Goal: Task Accomplishment & Management: Manage account settings

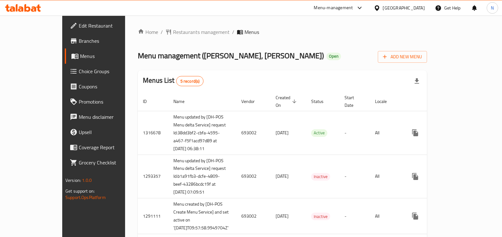
click at [79, 42] on span "Branches" at bounding box center [110, 41] width 62 height 8
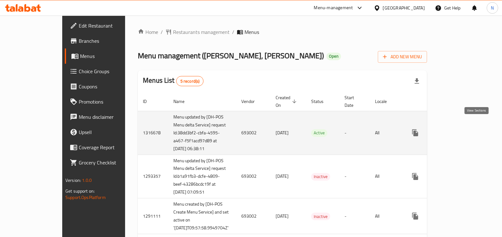
click at [464, 129] on icon "enhanced table" at bounding box center [461, 133] width 8 height 8
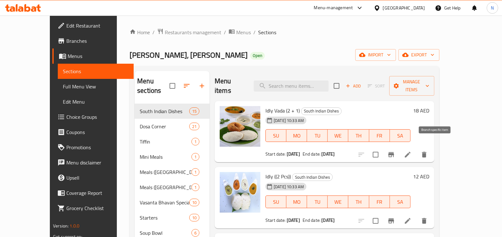
click at [398, 147] on button "Branch-specific-item" at bounding box center [390, 154] width 15 height 15
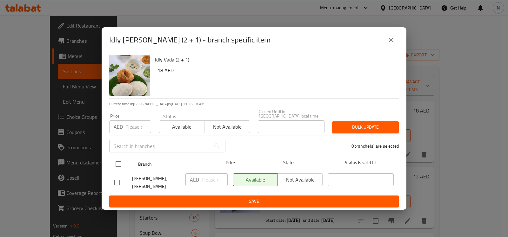
click at [116, 164] on input "checkbox" at bounding box center [118, 164] width 13 height 13
checkbox input "true"
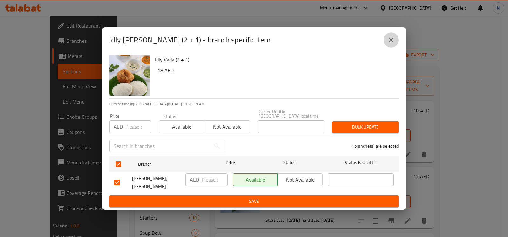
click at [394, 44] on button "close" at bounding box center [390, 39] width 15 height 15
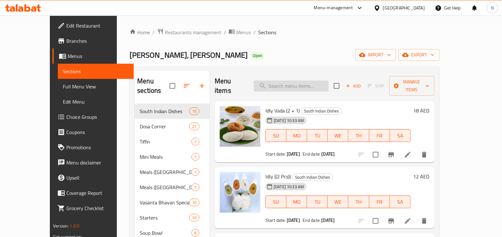
click at [286, 83] on input "search" at bounding box center [290, 86] width 75 height 11
paste input "[DATE] [PERSON_NAME]"
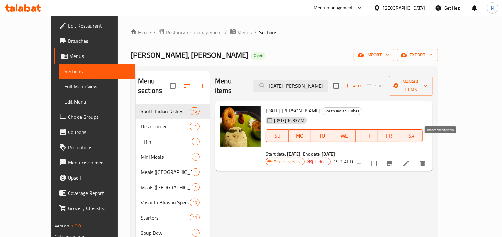
type input "[DATE] [PERSON_NAME]"
click at [393, 160] on icon "Branch-specific-item" at bounding box center [389, 164] width 8 height 8
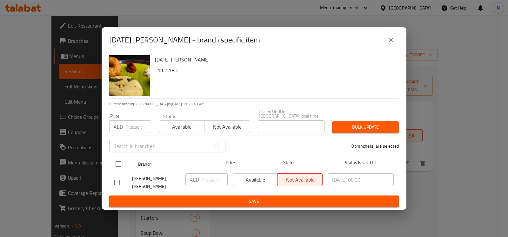
click at [118, 167] on input "checkbox" at bounding box center [118, 164] width 13 height 13
checkbox input "true"
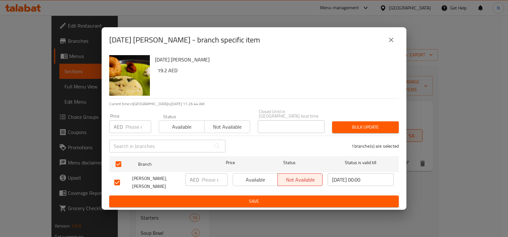
click at [262, 180] on span "Available" at bounding box center [255, 179] width 40 height 9
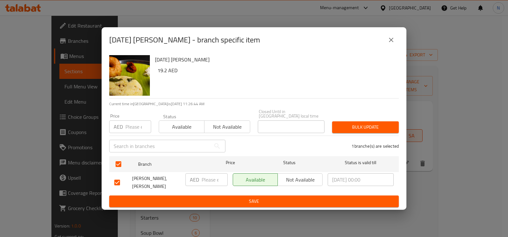
click at [200, 181] on div "AED ​" at bounding box center [206, 180] width 42 height 13
click at [201, 180] on input "19" at bounding box center [214, 180] width 26 height 13
paste input ".20"
type input "19.20"
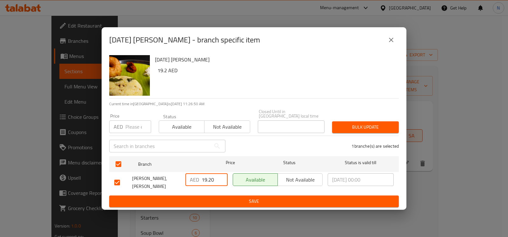
click at [215, 199] on span "Save" at bounding box center [253, 202] width 279 height 8
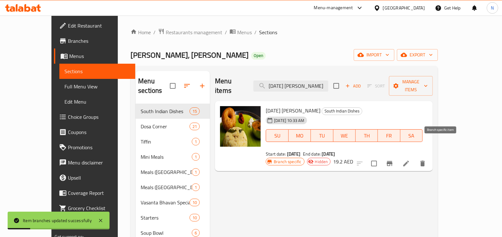
click at [392, 161] on icon "Branch-specific-item" at bounding box center [389, 163] width 6 height 5
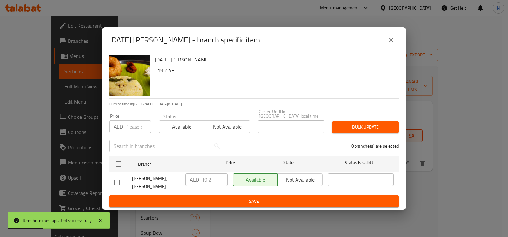
click at [382, 35] on div "Pongal Vada - branch specific item" at bounding box center [253, 39] width 289 height 15
click at [385, 40] on button "close" at bounding box center [390, 39] width 15 height 15
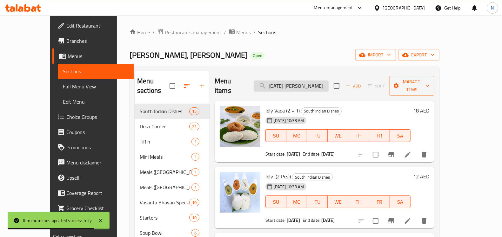
drag, startPoint x: 311, startPoint y: 88, endPoint x: 311, endPoint y: 79, distance: 8.2
click at [311, 88] on div "Menu items Pongal Vada Add Sort Manage items" at bounding box center [324, 86] width 220 height 30
click at [311, 81] on input "[DATE] [PERSON_NAME]" at bounding box center [290, 86] width 75 height 11
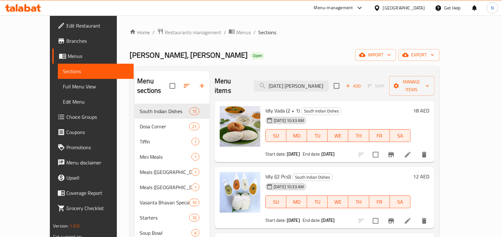
click at [395, 217] on icon "Branch-specific-item" at bounding box center [391, 221] width 8 height 8
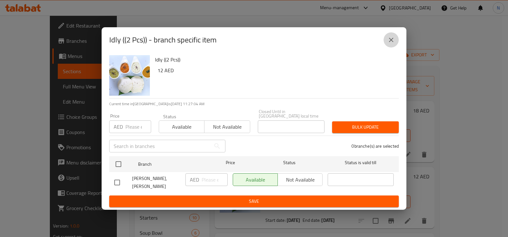
click at [390, 41] on icon "close" at bounding box center [391, 40] width 4 height 4
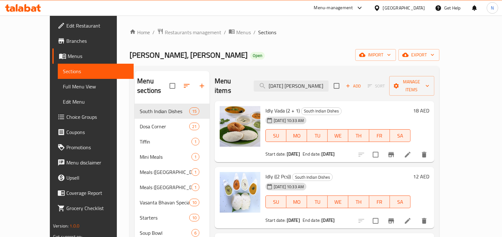
click at [360, 58] on div "Vasanta Bhavan, Al Karama Open import export" at bounding box center [284, 55] width 310 height 12
click at [326, 81] on input "[DATE] [PERSON_NAME]" at bounding box center [290, 86] width 75 height 11
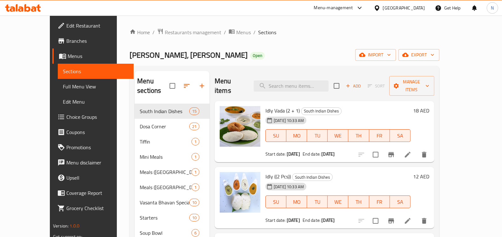
click at [63, 85] on span "Full Menu View" at bounding box center [96, 87] width 66 height 8
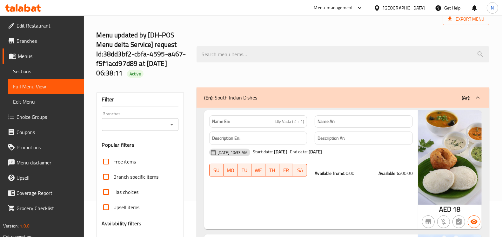
scroll to position [40, 0]
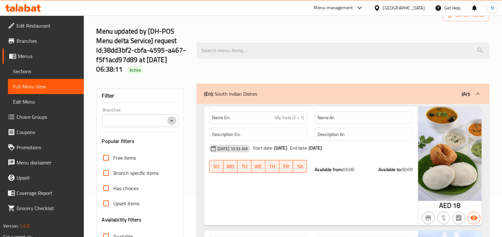
click at [168, 122] on icon "Open" at bounding box center [172, 121] width 8 height 8
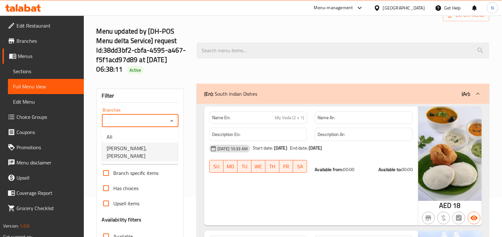
click at [155, 145] on span "Vasanta Bhavan, Al Karama" at bounding box center [140, 152] width 66 height 15
type input "Vasanta Bhavan, Al Karama"
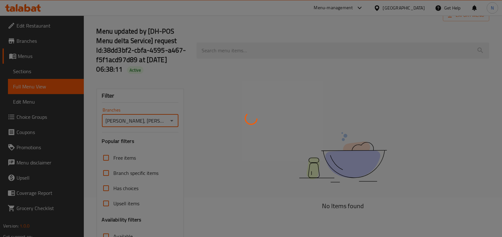
click at [181, 135] on div at bounding box center [251, 118] width 502 height 237
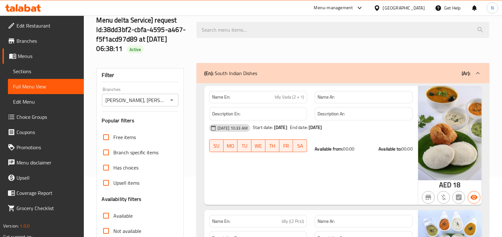
scroll to position [0, 0]
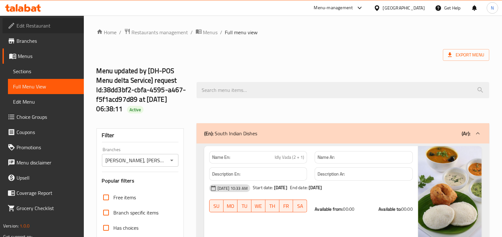
click at [40, 25] on span "Edit Restaurant" at bounding box center [47, 26] width 62 height 8
click at [408, 10] on div "[GEOGRAPHIC_DATA]" at bounding box center [404, 7] width 42 height 7
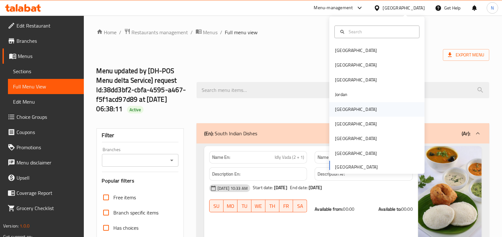
click at [339, 108] on div "[GEOGRAPHIC_DATA]" at bounding box center [356, 109] width 42 height 7
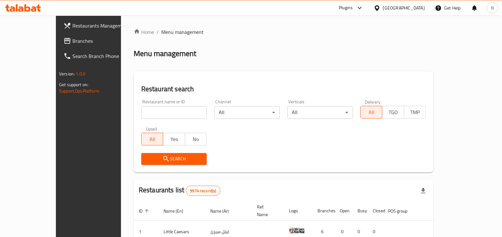
click at [72, 42] on span "Branches" at bounding box center [103, 41] width 62 height 8
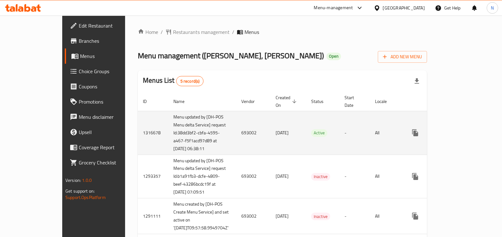
click at [464, 129] on icon "enhanced table" at bounding box center [461, 133] width 8 height 8
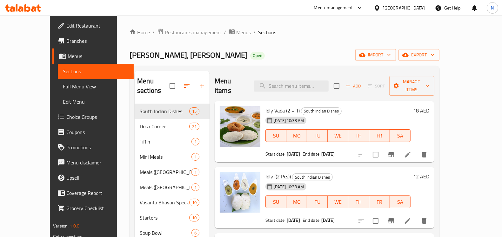
click at [63, 89] on span "Full Menu View" at bounding box center [96, 87] width 66 height 8
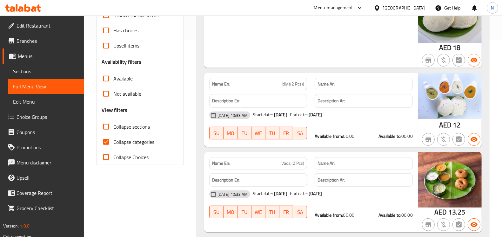
scroll to position [198, 0]
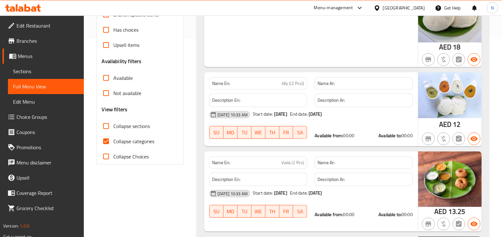
click at [52, 69] on span "Sections" at bounding box center [46, 72] width 66 height 8
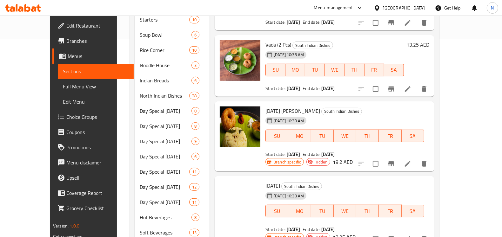
scroll to position [89, 0]
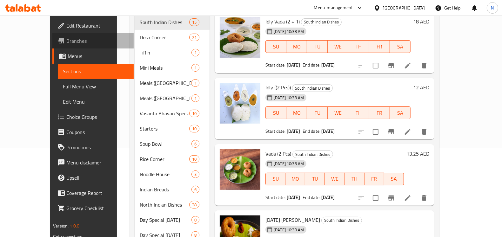
click at [66, 43] on span "Branches" at bounding box center [97, 41] width 62 height 8
